Goal: Check status: Check status

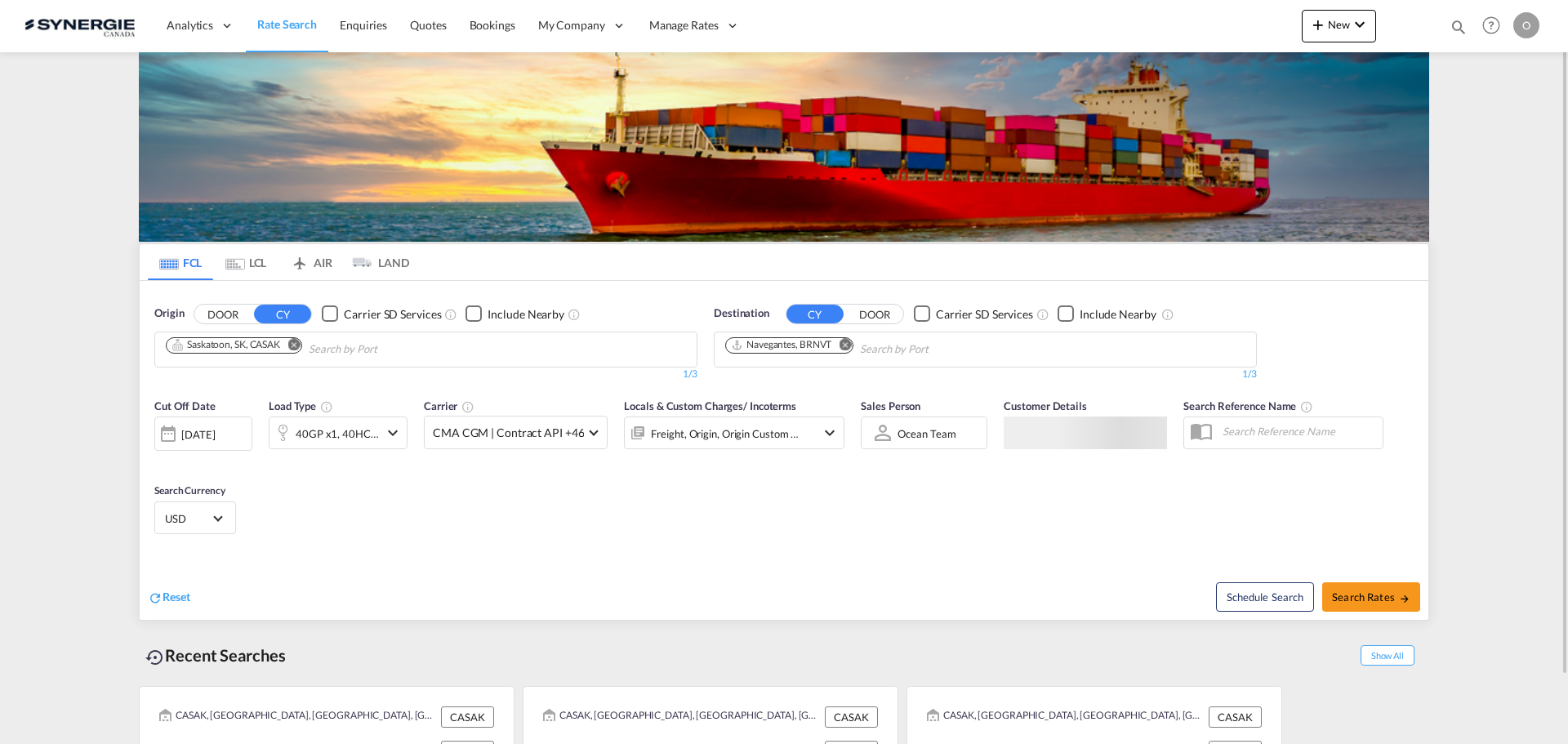
click at [1457, 25] on md-icon "icon-magnify" at bounding box center [1458, 27] width 18 height 18
click at [1413, 27] on input at bounding box center [1335, 26] width 203 height 29
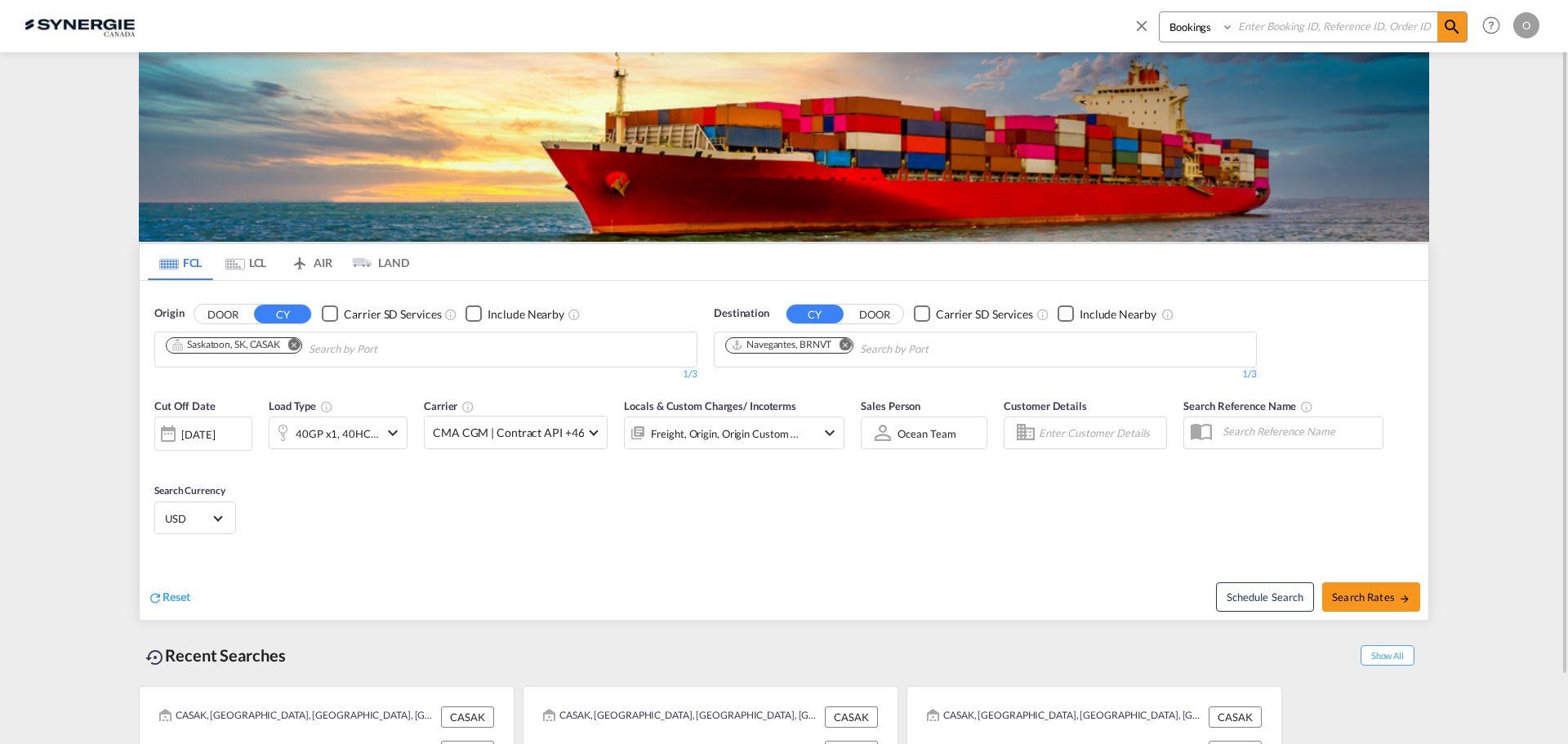
paste input "SYC003094"
type input "SYC003094"
click at [1440, 25] on span at bounding box center [1451, 26] width 29 height 29
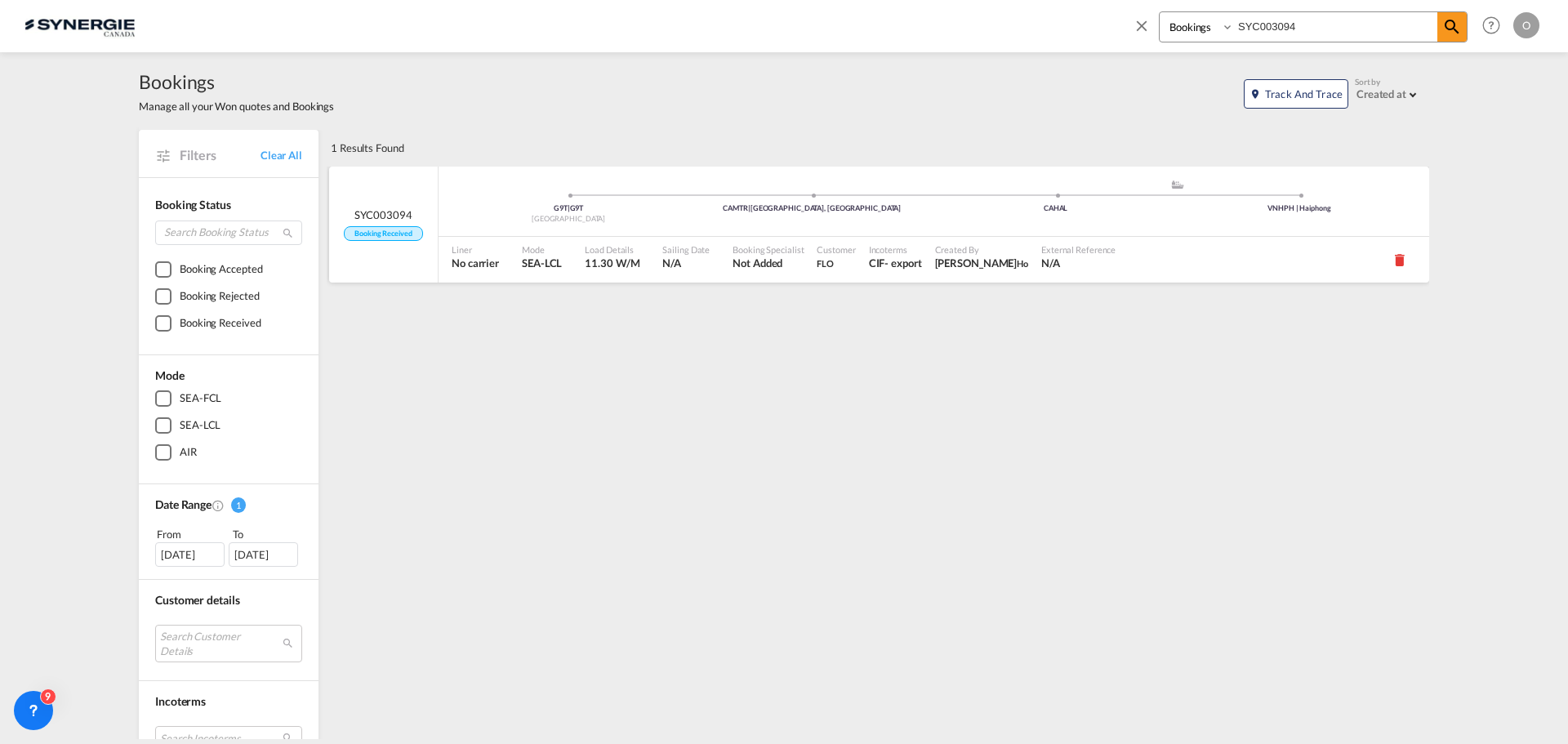
click at [943, 264] on span "Rosa Ho" at bounding box center [982, 263] width 94 height 15
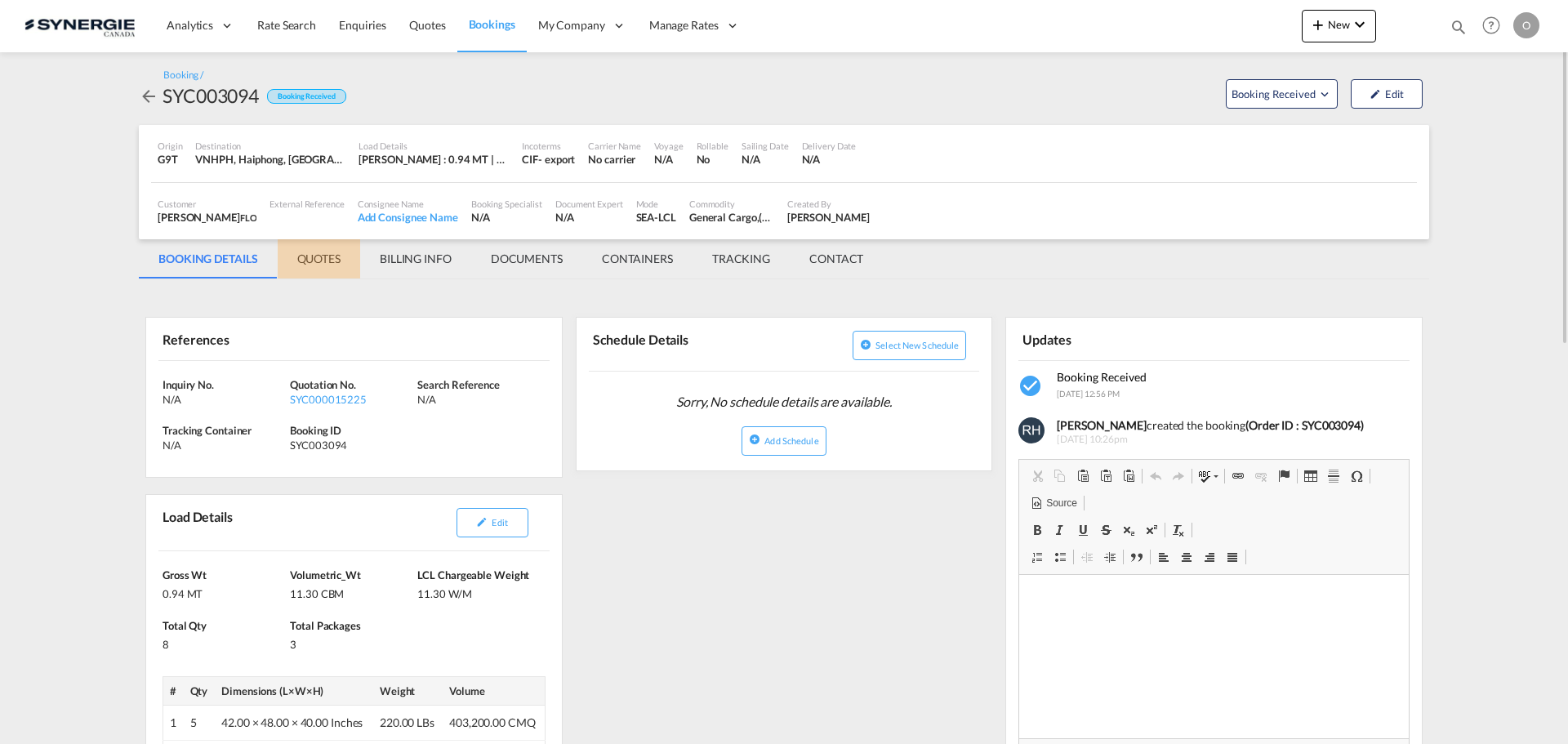
click at [337, 267] on md-tab-item "QUOTES" at bounding box center [319, 258] width 83 height 39
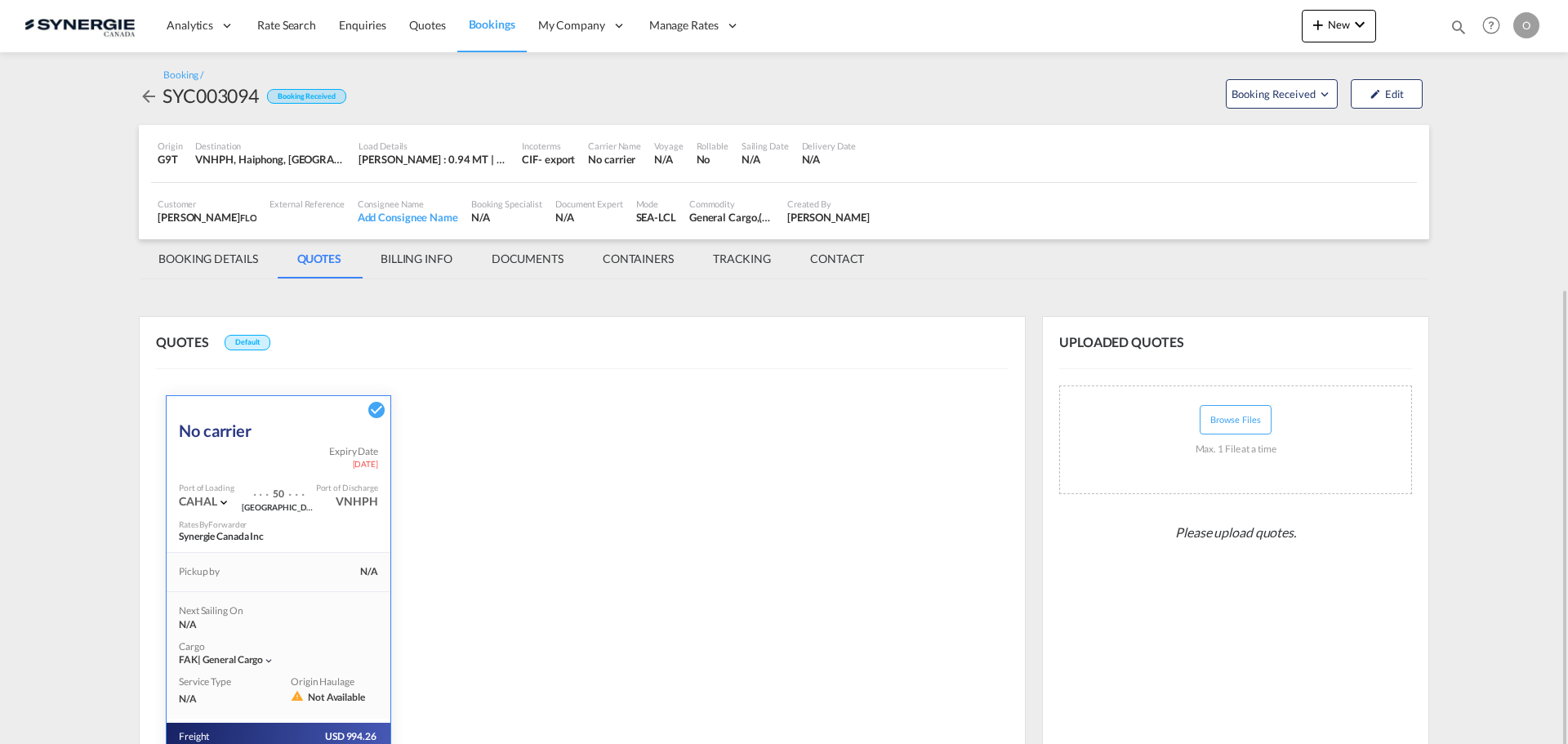
scroll to position [226, 0]
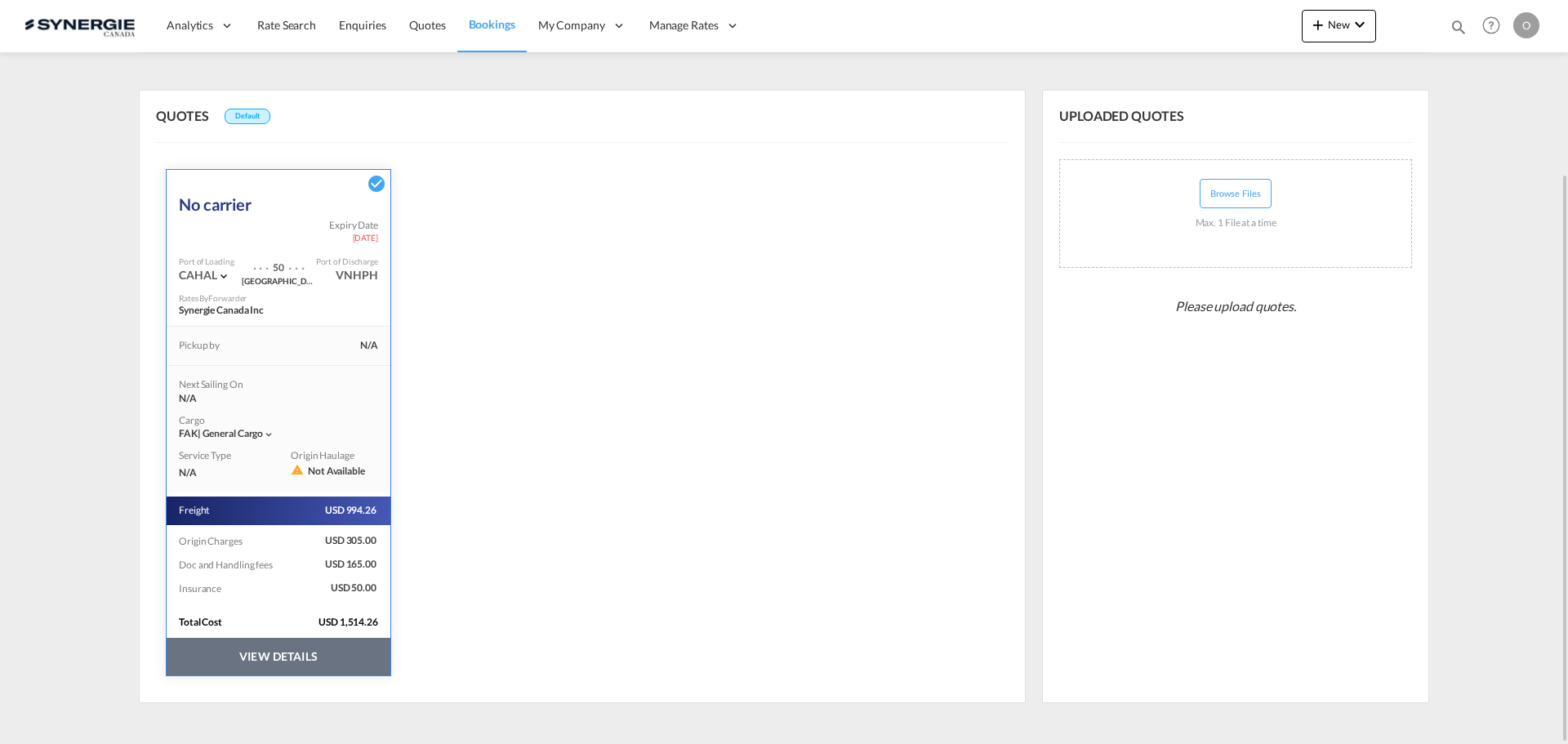
click at [324, 671] on button "VIEW DETAILS" at bounding box center [279, 657] width 224 height 38
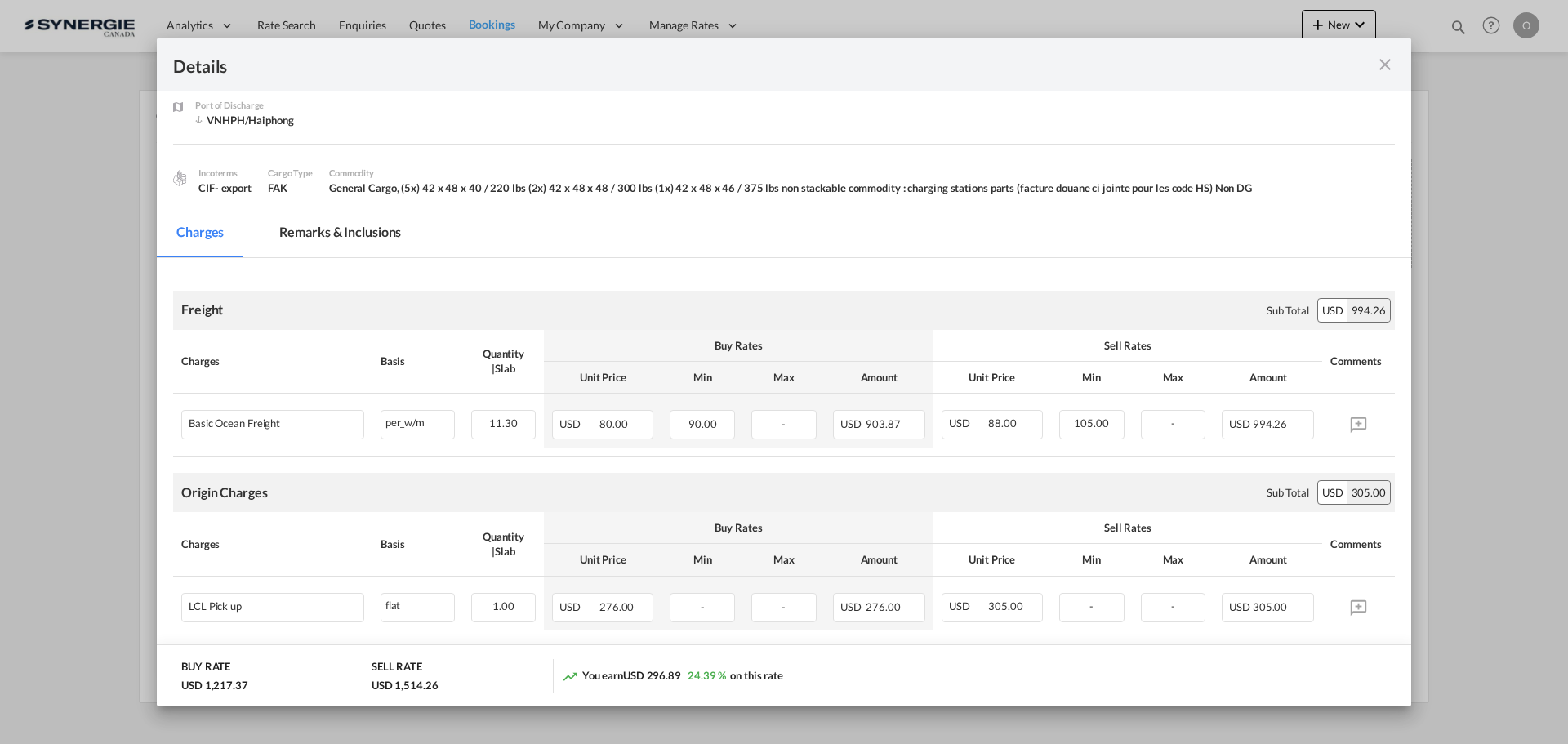
scroll to position [163, 0]
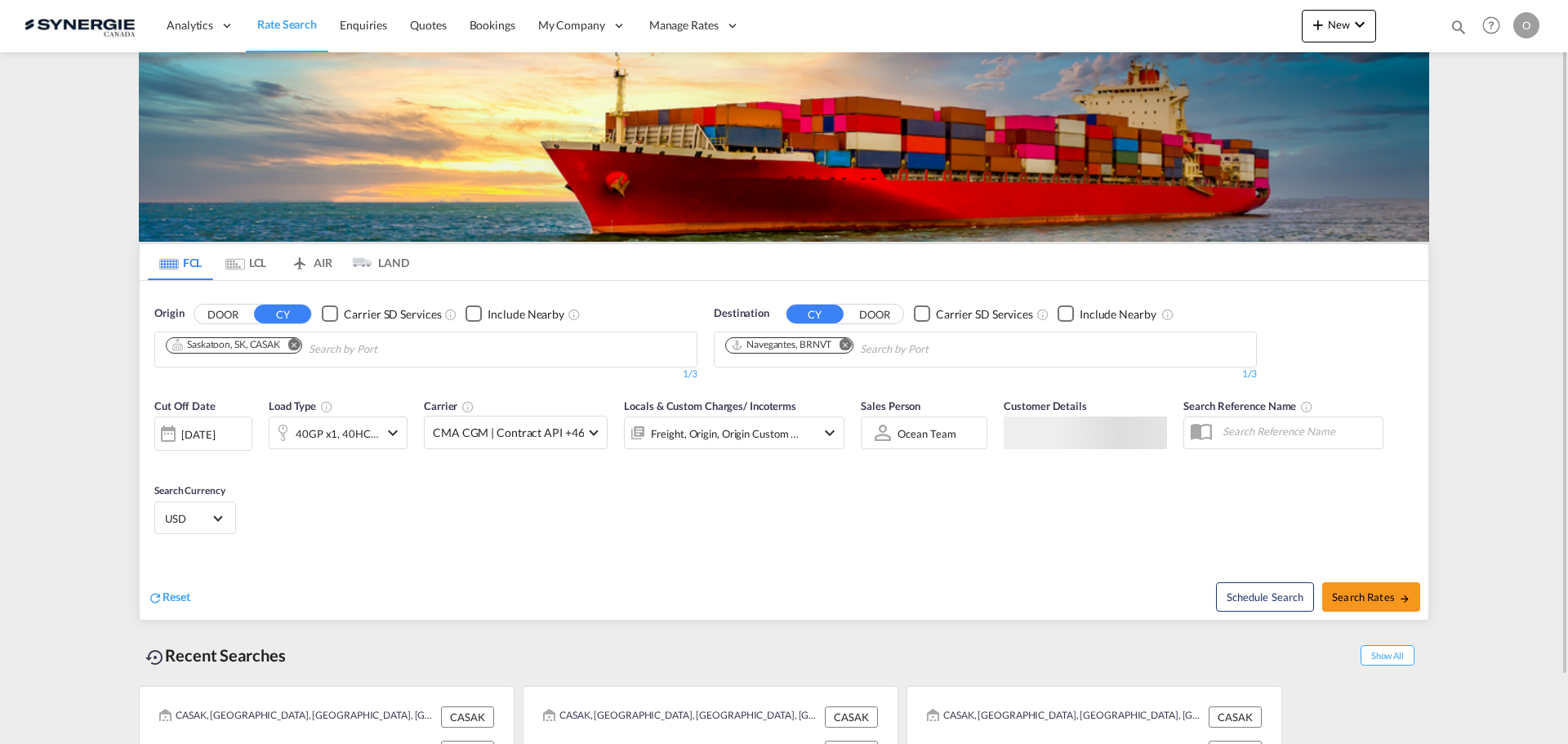
click at [1459, 30] on md-icon "icon-magnify" at bounding box center [1458, 27] width 18 height 18
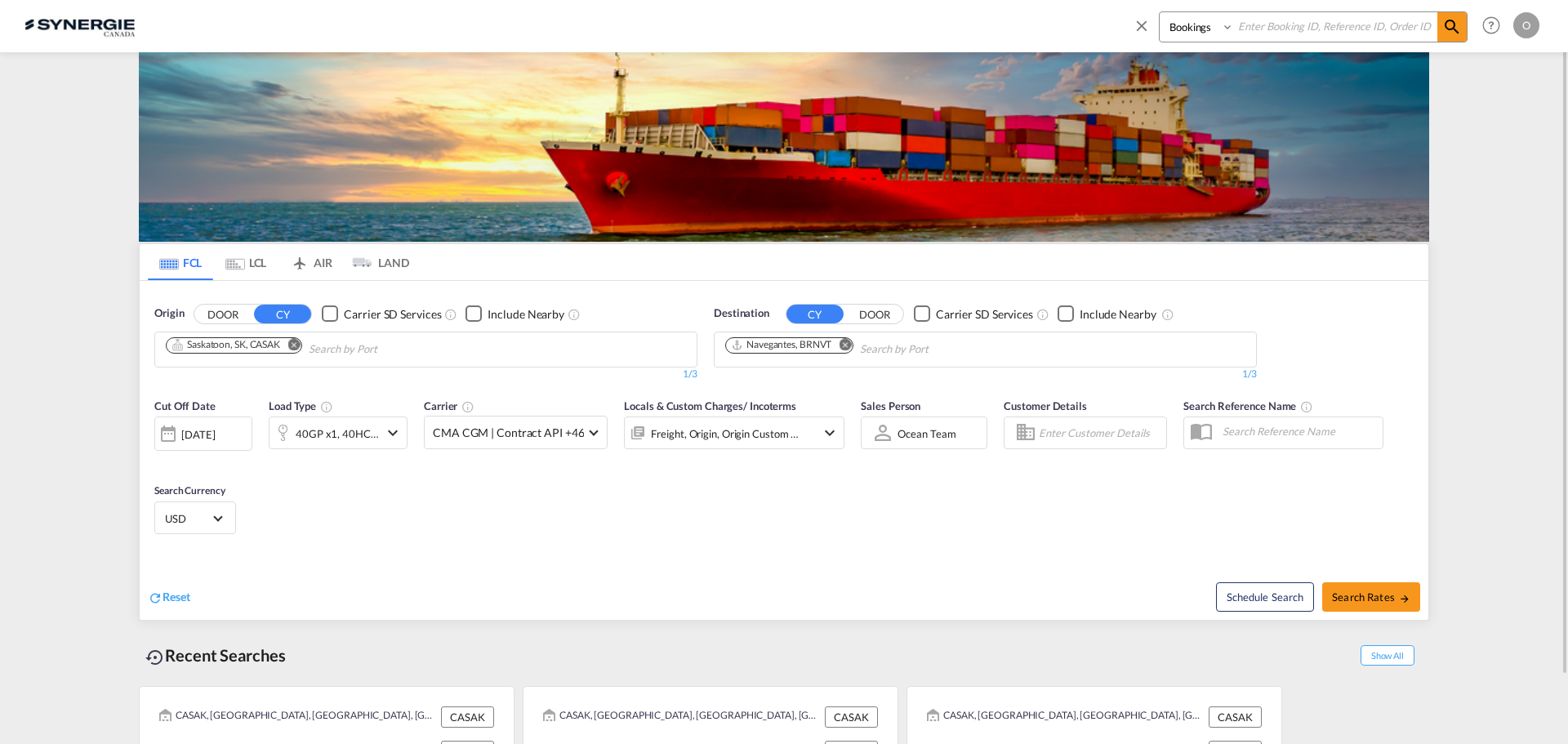
click at [1364, 37] on input at bounding box center [1335, 26] width 203 height 29
paste input "SYC003120"
type input "SYC003120"
click at [1450, 25] on md-icon "icon-magnify" at bounding box center [1452, 27] width 20 height 20
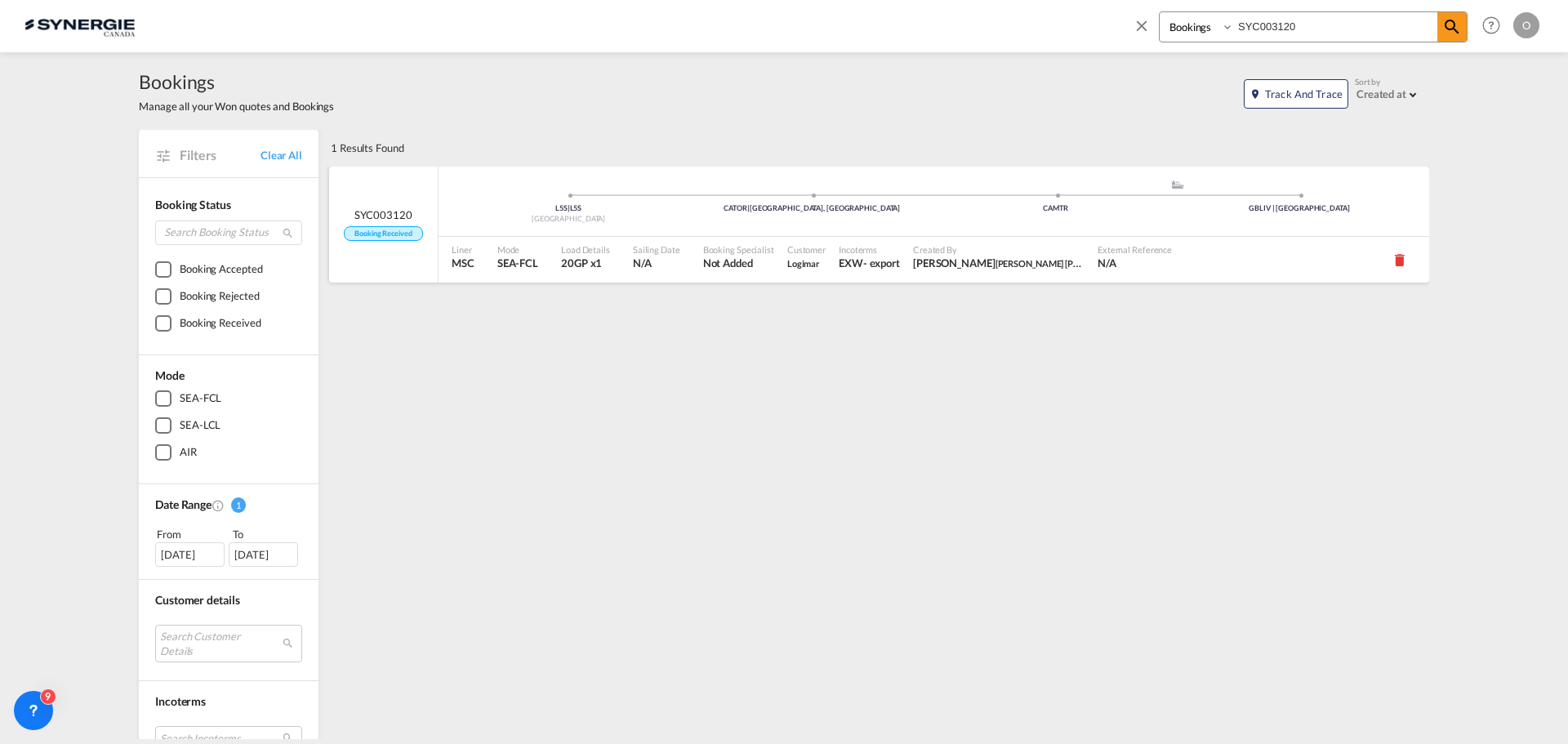
click at [849, 278] on div "Incoterms EXW - export" at bounding box center [869, 260] width 74 height 46
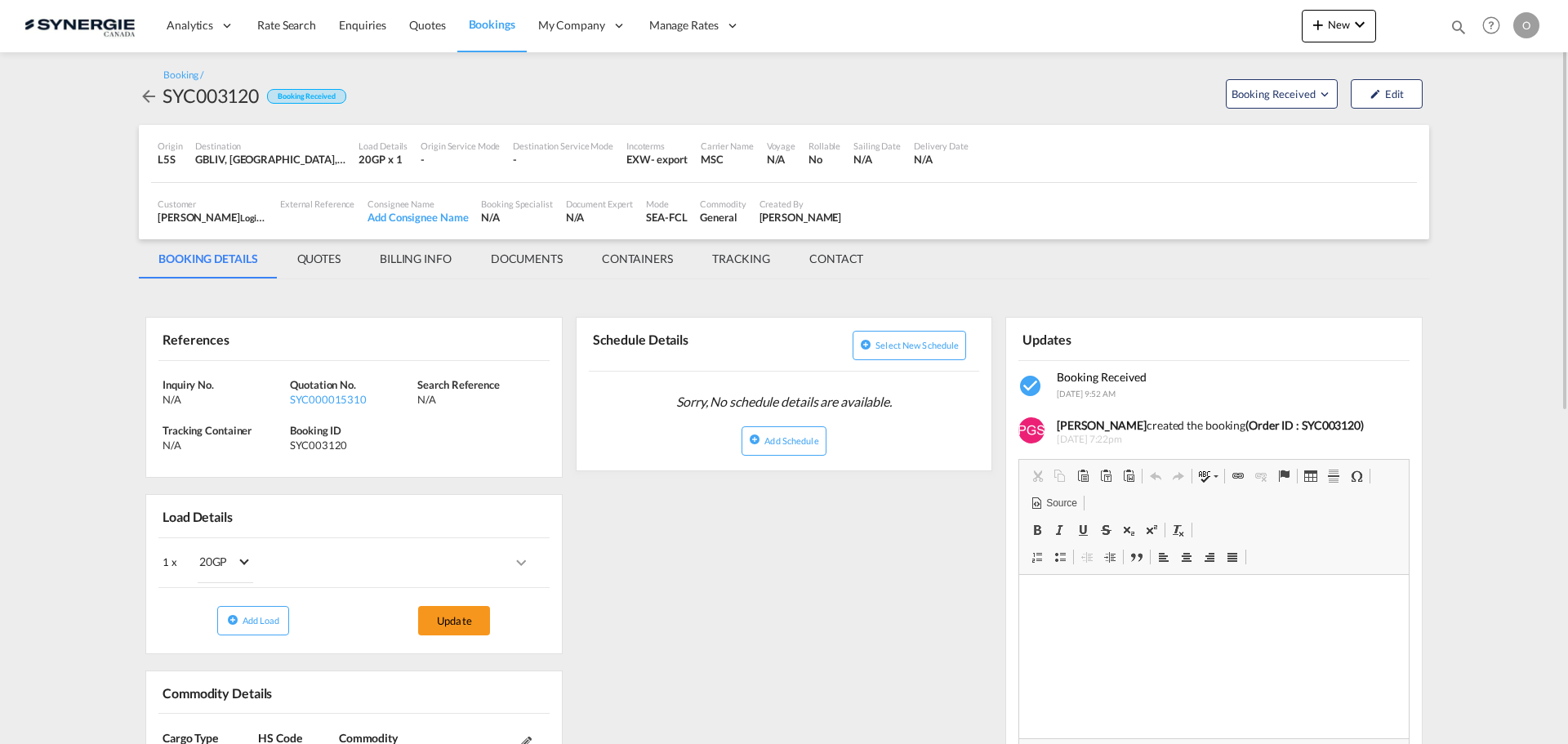
click at [327, 261] on md-tab-item "QUOTES" at bounding box center [319, 258] width 83 height 39
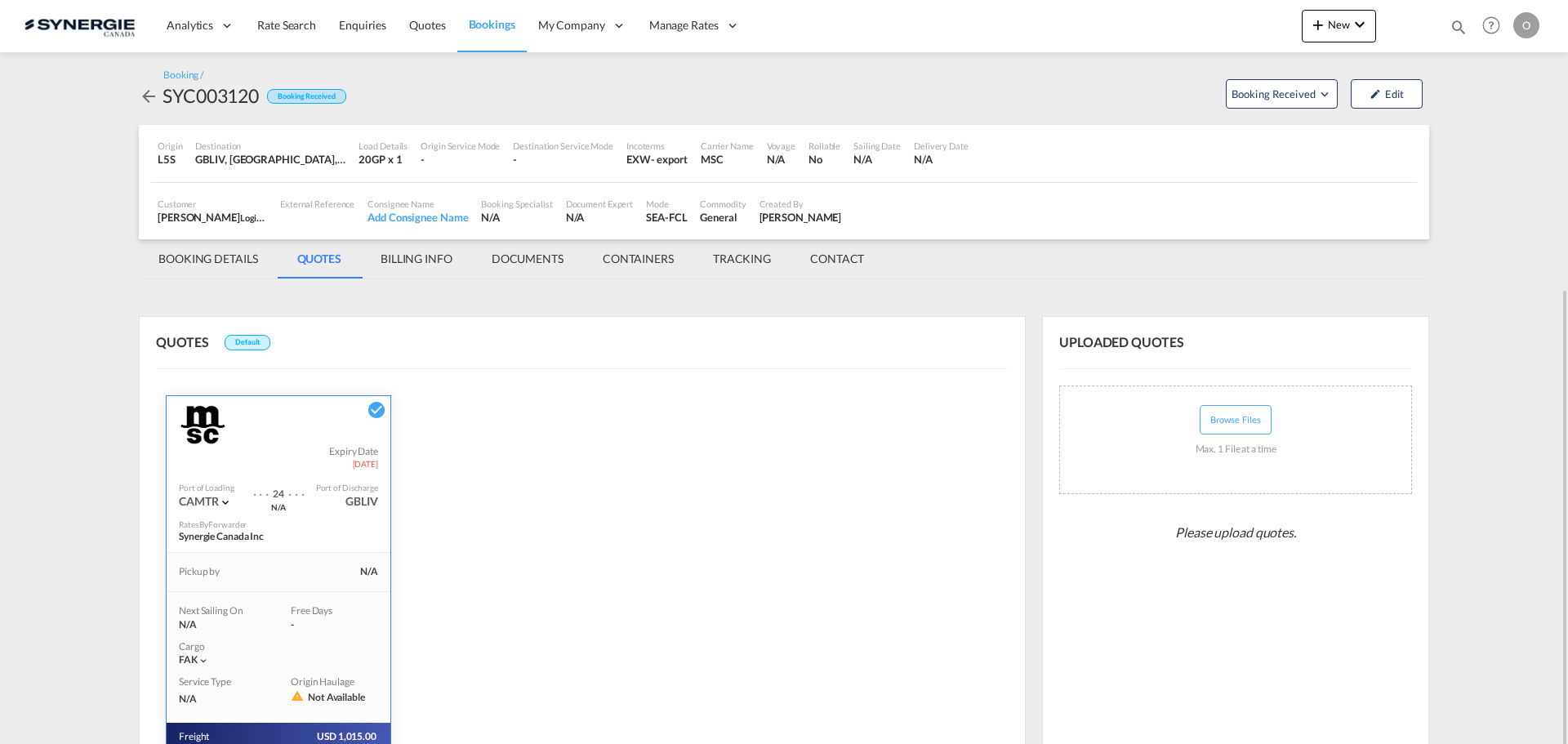
scroll to position [226, 0]
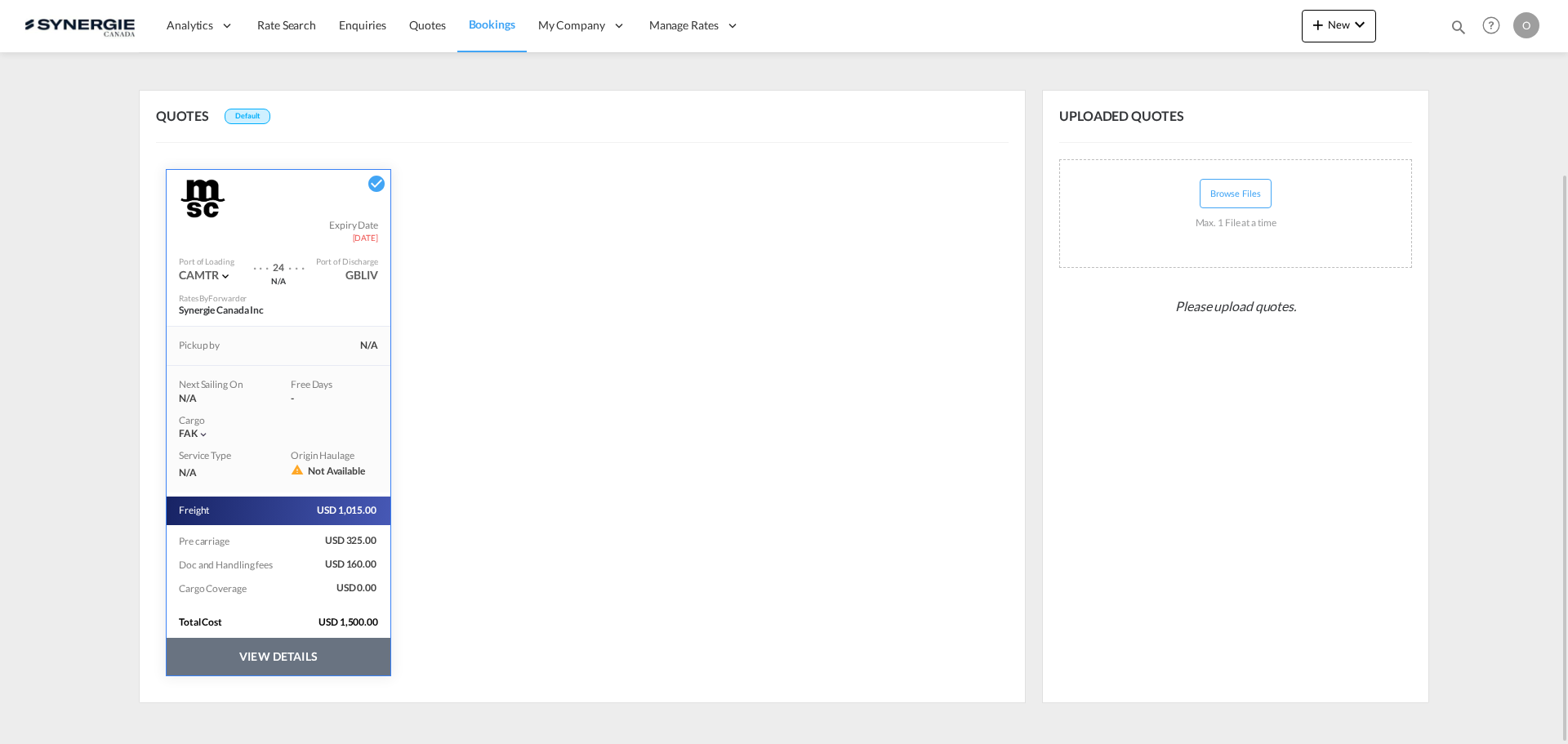
click at [267, 648] on button "VIEW DETAILS" at bounding box center [279, 657] width 224 height 38
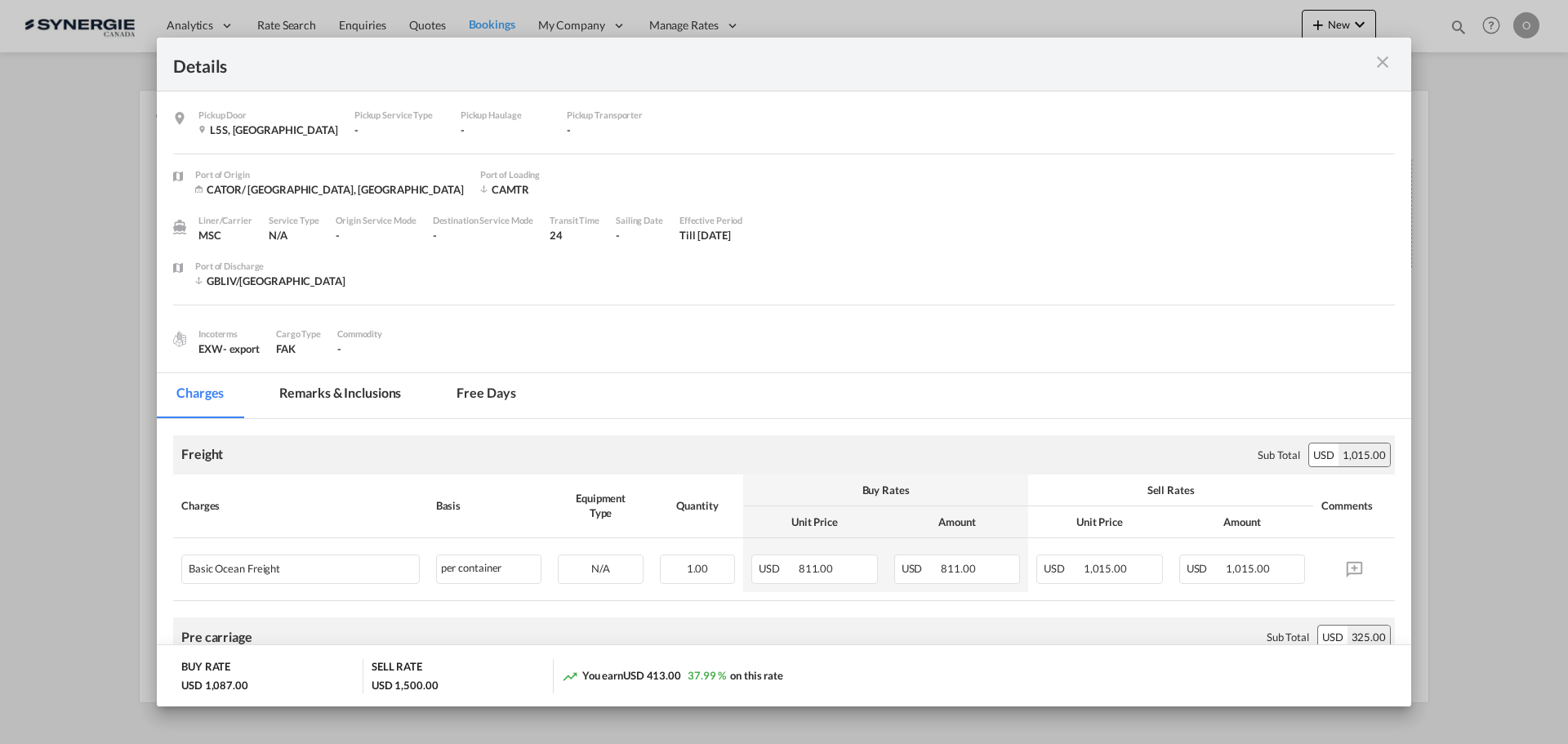
drag, startPoint x: 368, startPoint y: 387, endPoint x: 502, endPoint y: 382, distance: 134.1
click at [367, 387] on md-tab-item "Remarks & Inclusions" at bounding box center [340, 395] width 161 height 45
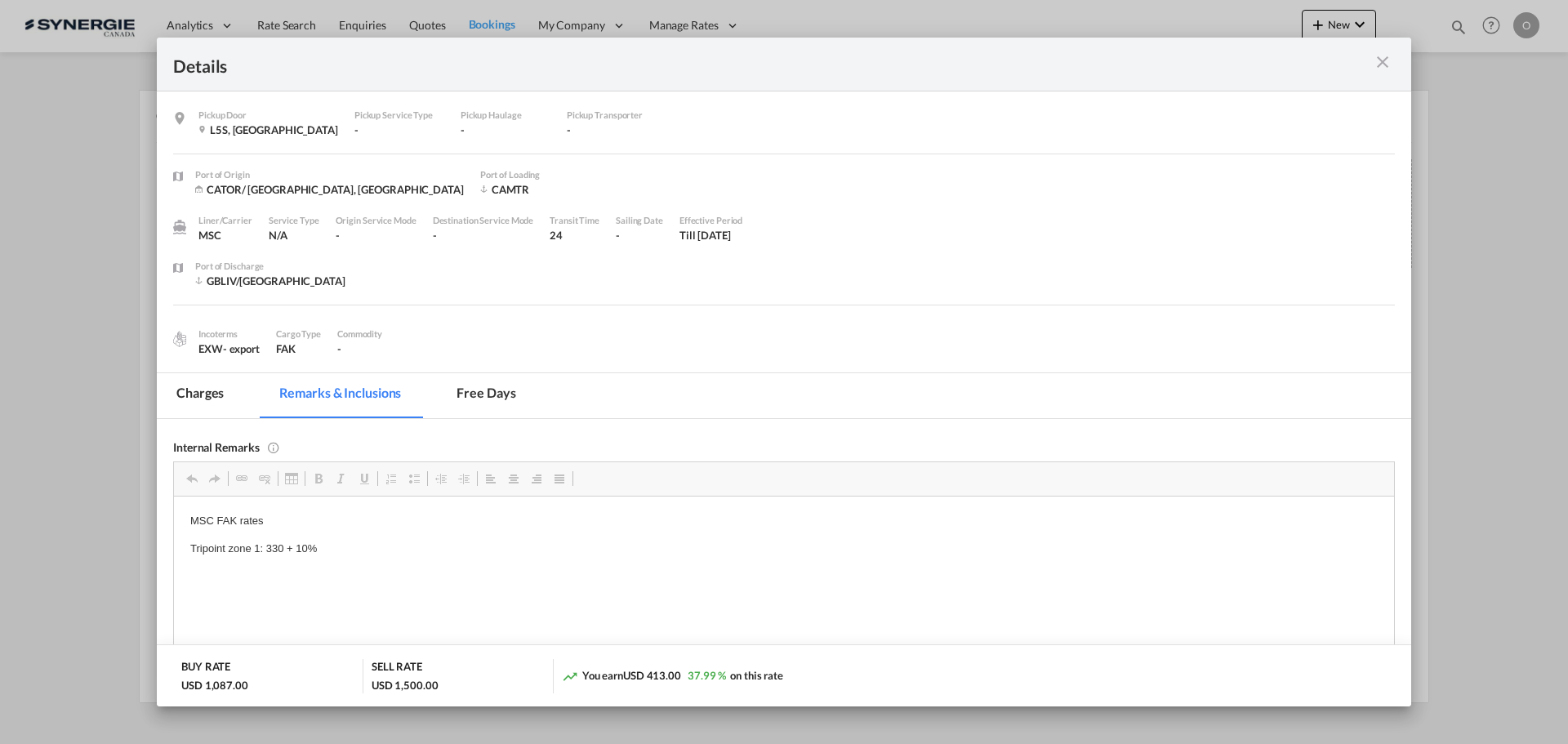
scroll to position [0, 0]
